Goal: Information Seeking & Learning: Find specific fact

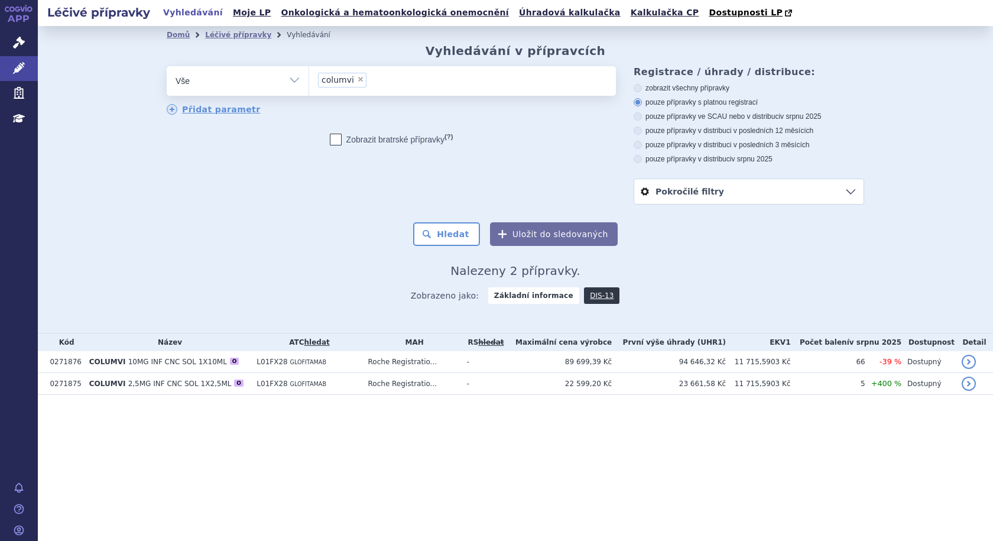
click at [358, 79] on span "×" at bounding box center [360, 79] width 7 height 7
click at [309, 79] on select "columvi" at bounding box center [309, 81] width 1 height 30
select select
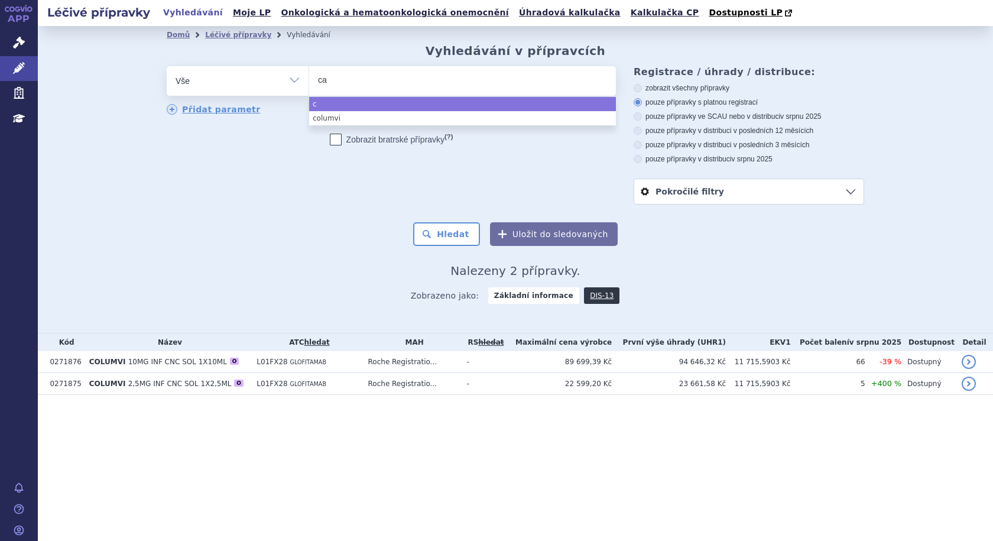
type input "car"
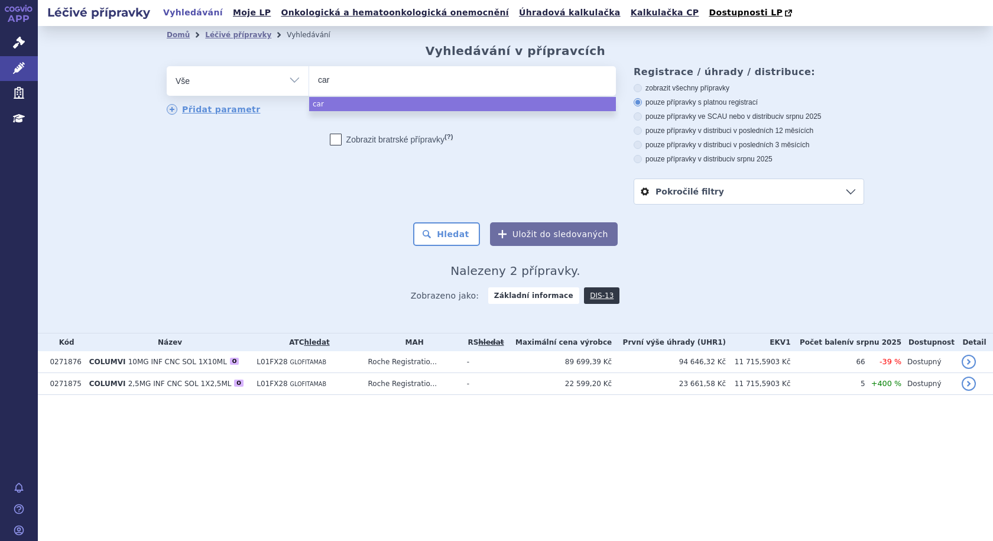
type input "carv"
type input "carvy"
type input "carvyk"
type input "carvykt"
type input "carvykti"
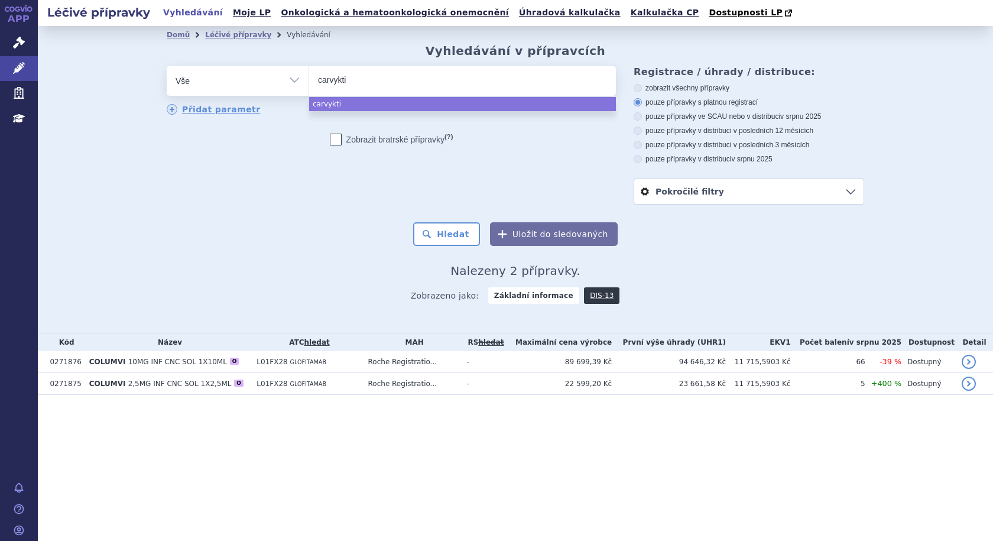
select select "carvykti"
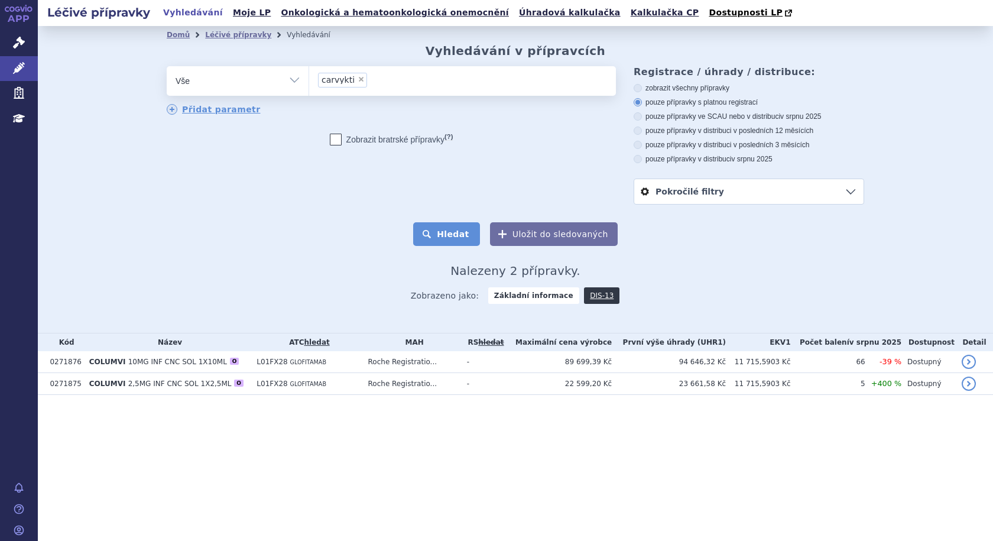
click at [457, 237] on button "Hledat" at bounding box center [446, 234] width 67 height 24
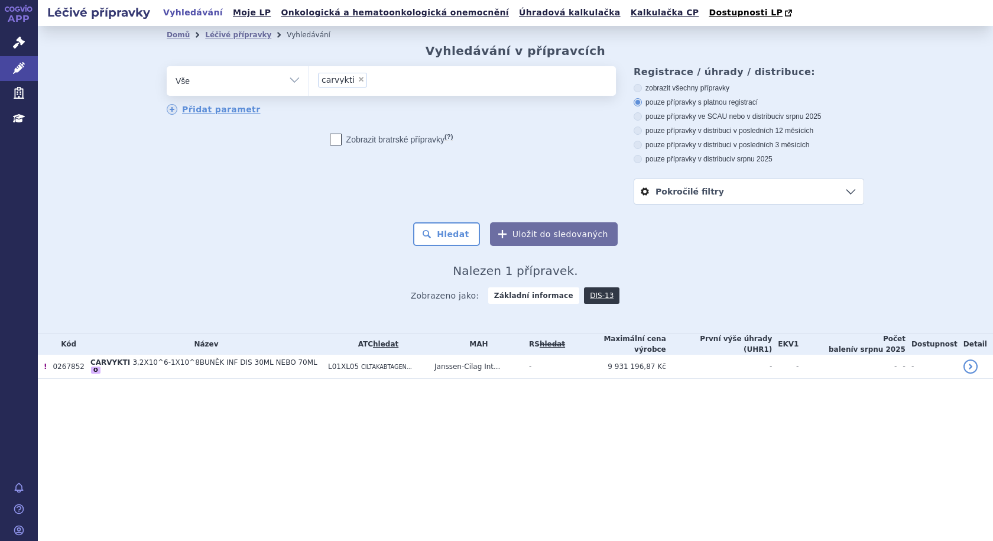
click at [358, 79] on span "×" at bounding box center [361, 79] width 7 height 7
click at [309, 79] on select "carvykti" at bounding box center [309, 81] width 1 height 30
select select
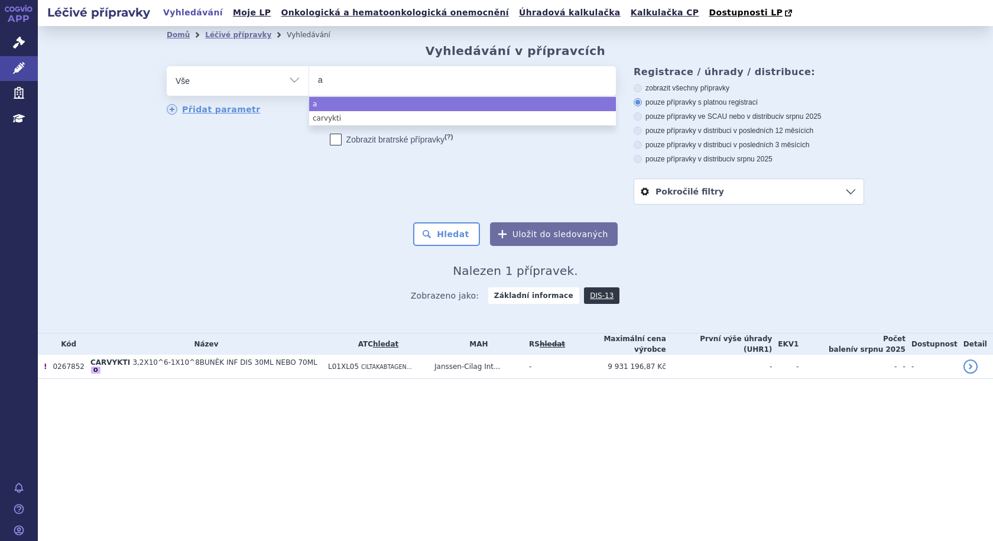
type input "ab"
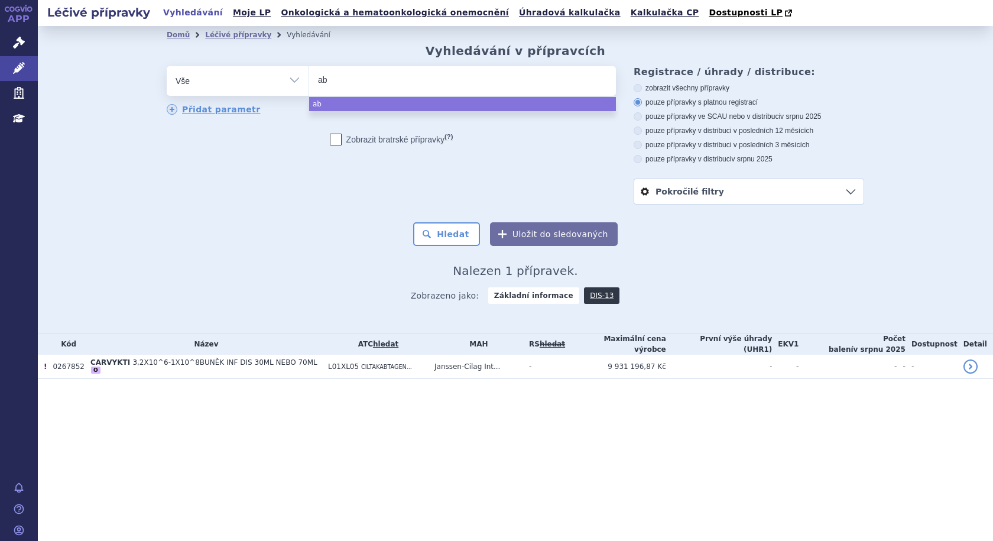
type input "abe"
type input "abec"
type input "abecm"
type input "abecma"
select select "abecma"
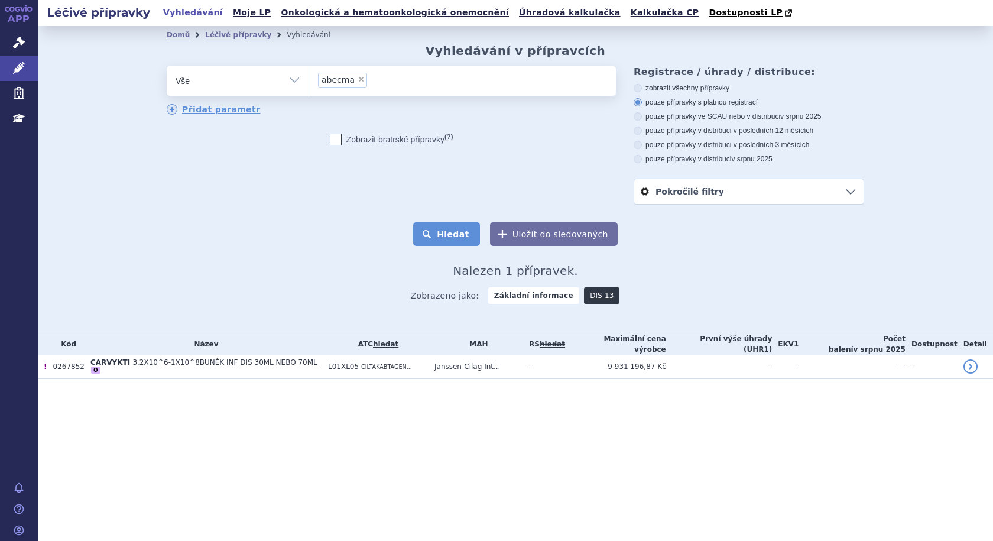
click at [460, 234] on button "Hledat" at bounding box center [446, 234] width 67 height 24
